Goal: Contribute content: Add original content to the website for others to see

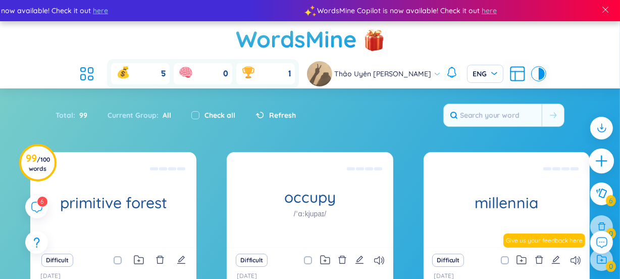
click at [594, 158] on icon "plus" at bounding box center [601, 161] width 14 height 14
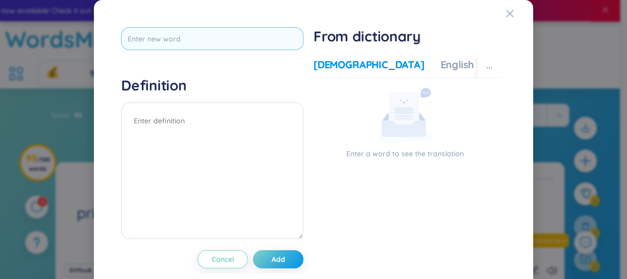
click at [182, 40] on input "text" at bounding box center [212, 38] width 182 height 23
type input "H"
type input "hospitable"
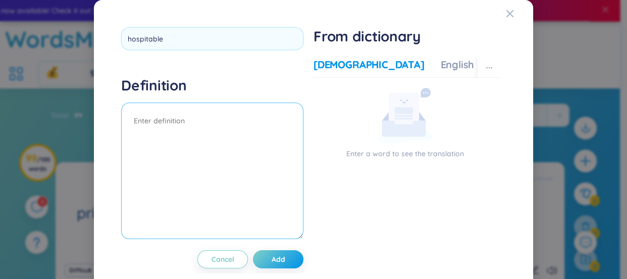
click at [157, 123] on div "Definition" at bounding box center [212, 158] width 182 height 165
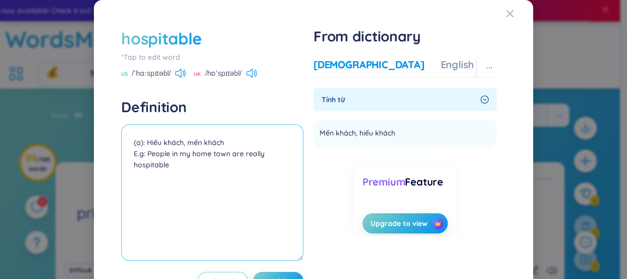
drag, startPoint x: 145, startPoint y: 154, endPoint x: 170, endPoint y: 168, distance: 28.7
click at [170, 168] on textarea "(a): Hiếu khách, mến khách E.g: People in my home town are really hospitable" at bounding box center [212, 192] width 182 height 136
click at [252, 162] on textarea "(a): Hiếu khách, mến khách E.g: People in my home town are really hospitable" at bounding box center [212, 192] width 182 height 136
click at [249, 156] on textarea "(a): Hiếu khách, mến khách E.g: People in my home town are really hospitable" at bounding box center [212, 192] width 182 height 136
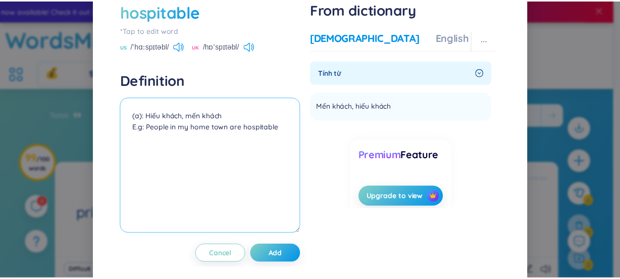
scroll to position [38, 0]
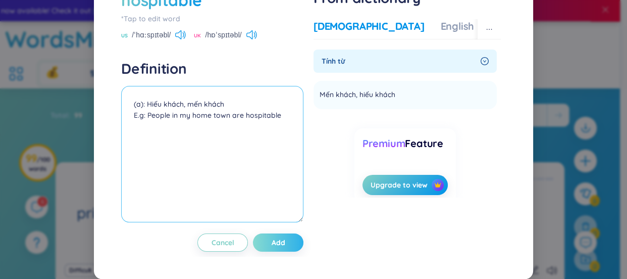
type textarea "(a): Hiếu khách, mến khách E.g: People in my home town are hospitable"
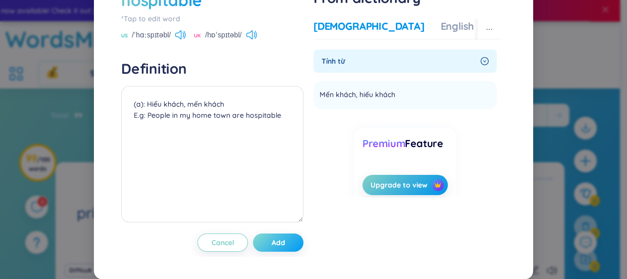
click at [279, 246] on span "Add" at bounding box center [278, 242] width 14 height 10
